Goal: Task Accomplishment & Management: Use online tool/utility

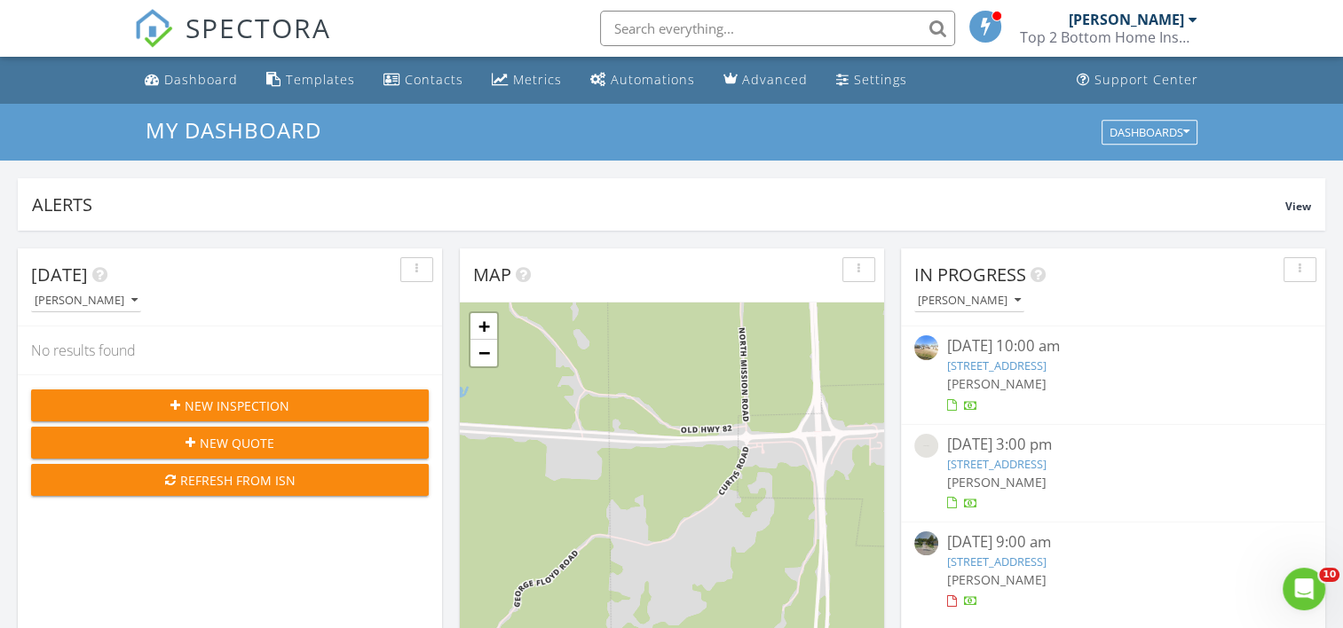
click at [994, 462] on link "[STREET_ADDRESS]" at bounding box center [996, 464] width 99 height 16
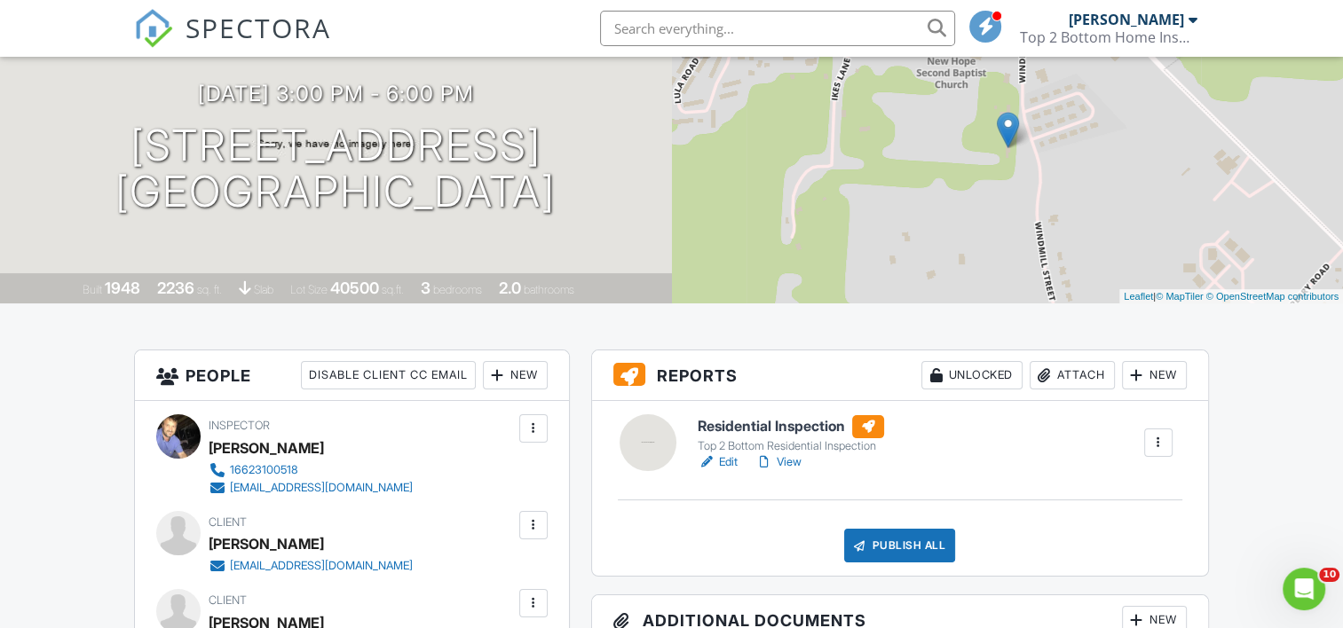
scroll to position [178, 0]
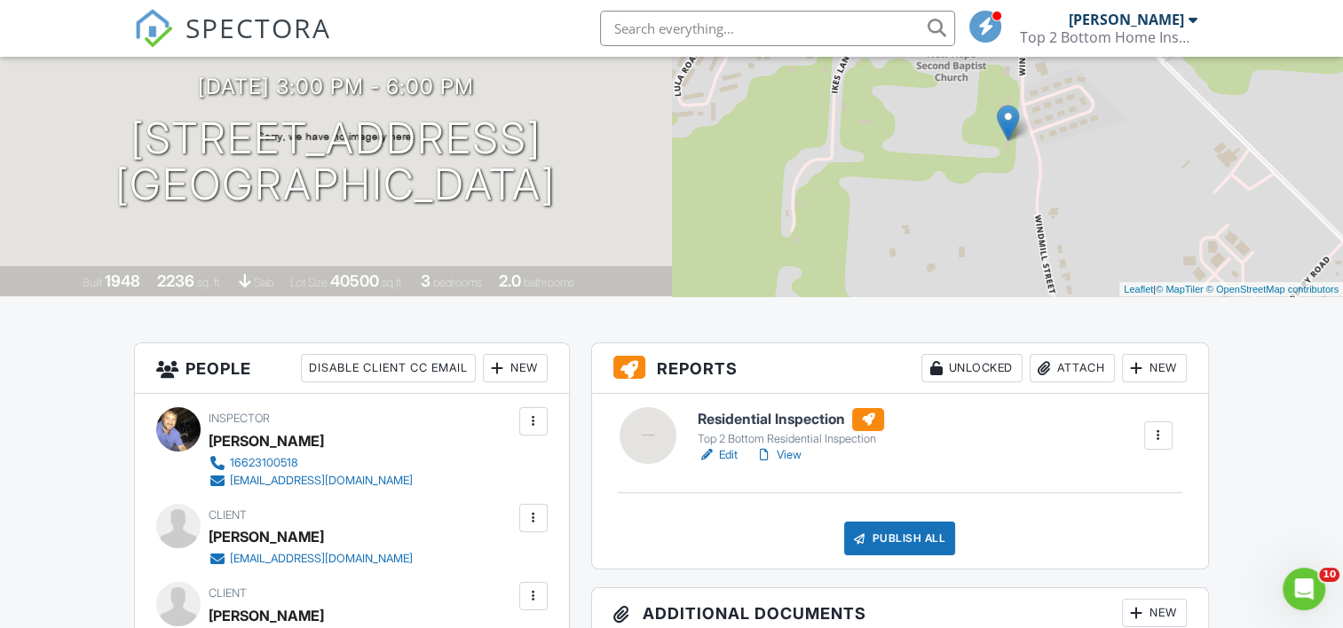
click at [752, 419] on h6 "Residential Inspection" at bounding box center [791, 419] width 186 height 23
